Goal: Information Seeking & Learning: Learn about a topic

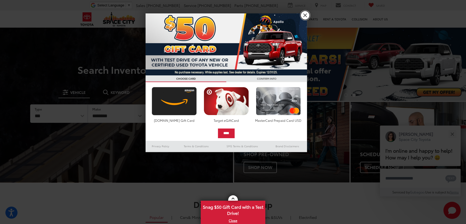
click at [305, 17] on link "X" at bounding box center [304, 15] width 9 height 9
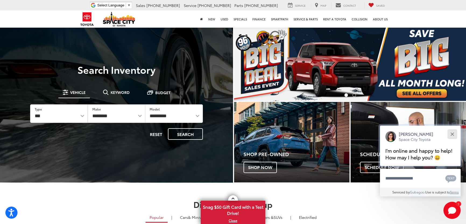
click at [450, 133] on div "Close" at bounding box center [451, 134] width 3 height 3
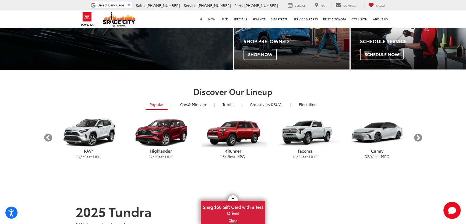
scroll to position [122, 0]
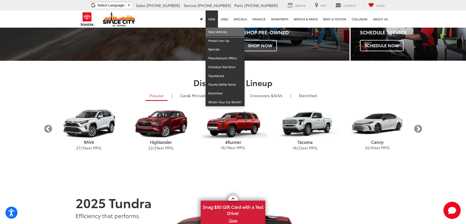
click at [213, 35] on link "New Vehicles" at bounding box center [224, 32] width 39 height 9
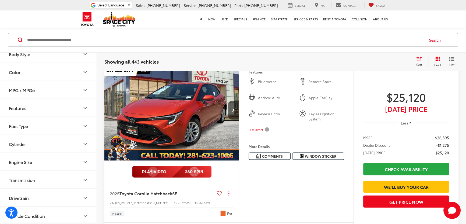
scroll to position [1295, 0]
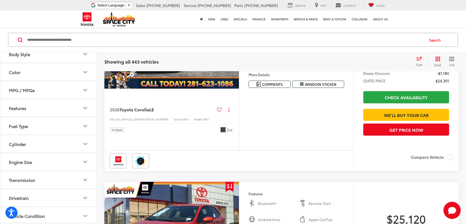
click at [233, 40] on icon "Next image" at bounding box center [233, 39] width 3 height 4
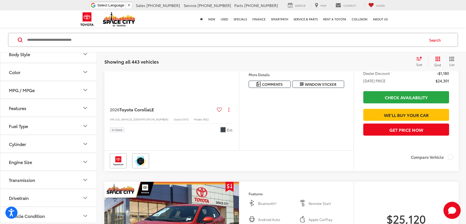
click at [233, 40] on icon "Next image" at bounding box center [233, 39] width 3 height 4
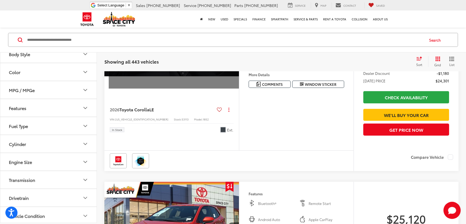
scroll to position [0, 676]
click at [108, 40] on icon "Previous image" at bounding box center [109, 39] width 3 height 4
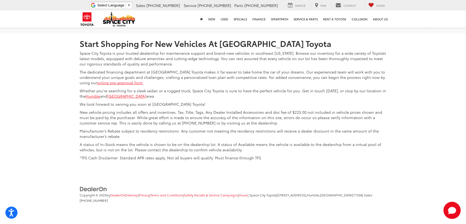
scroll to position [2709, 0]
